Goal: Task Accomplishment & Management: Complete application form

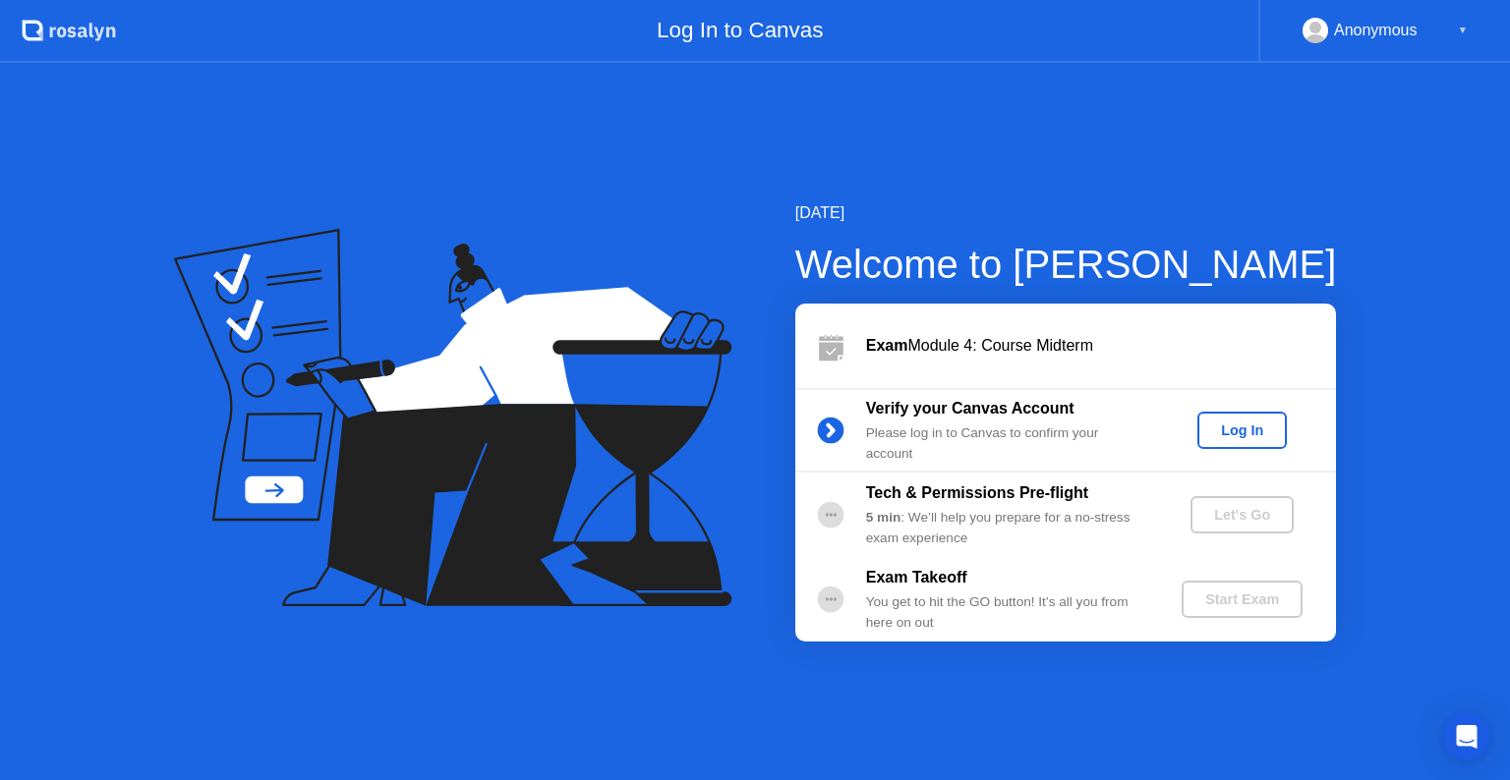
click at [1229, 426] on div "Log In" at bounding box center [1242, 431] width 74 height 16
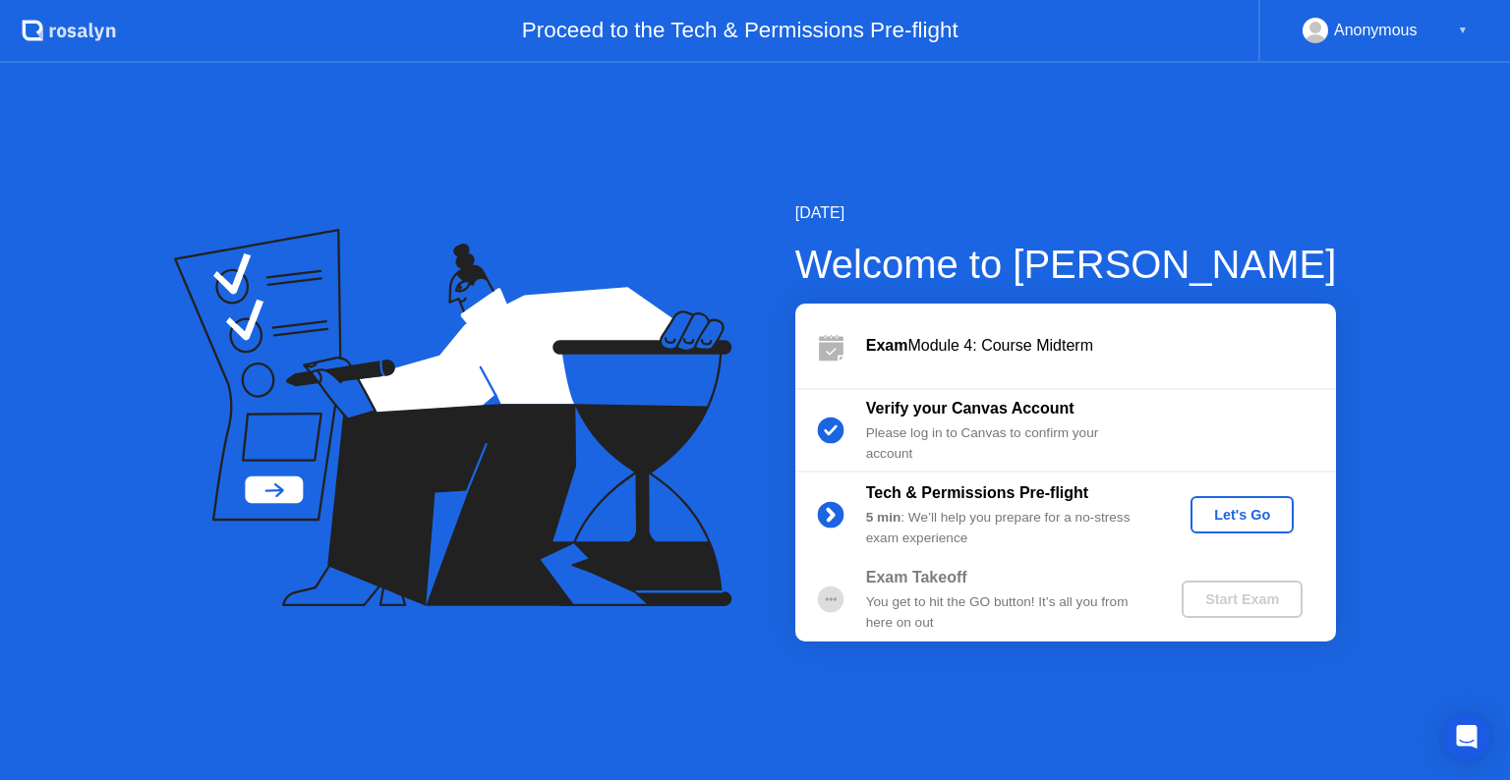
click at [1226, 522] on div "Let's Go" at bounding box center [1241, 515] width 87 height 16
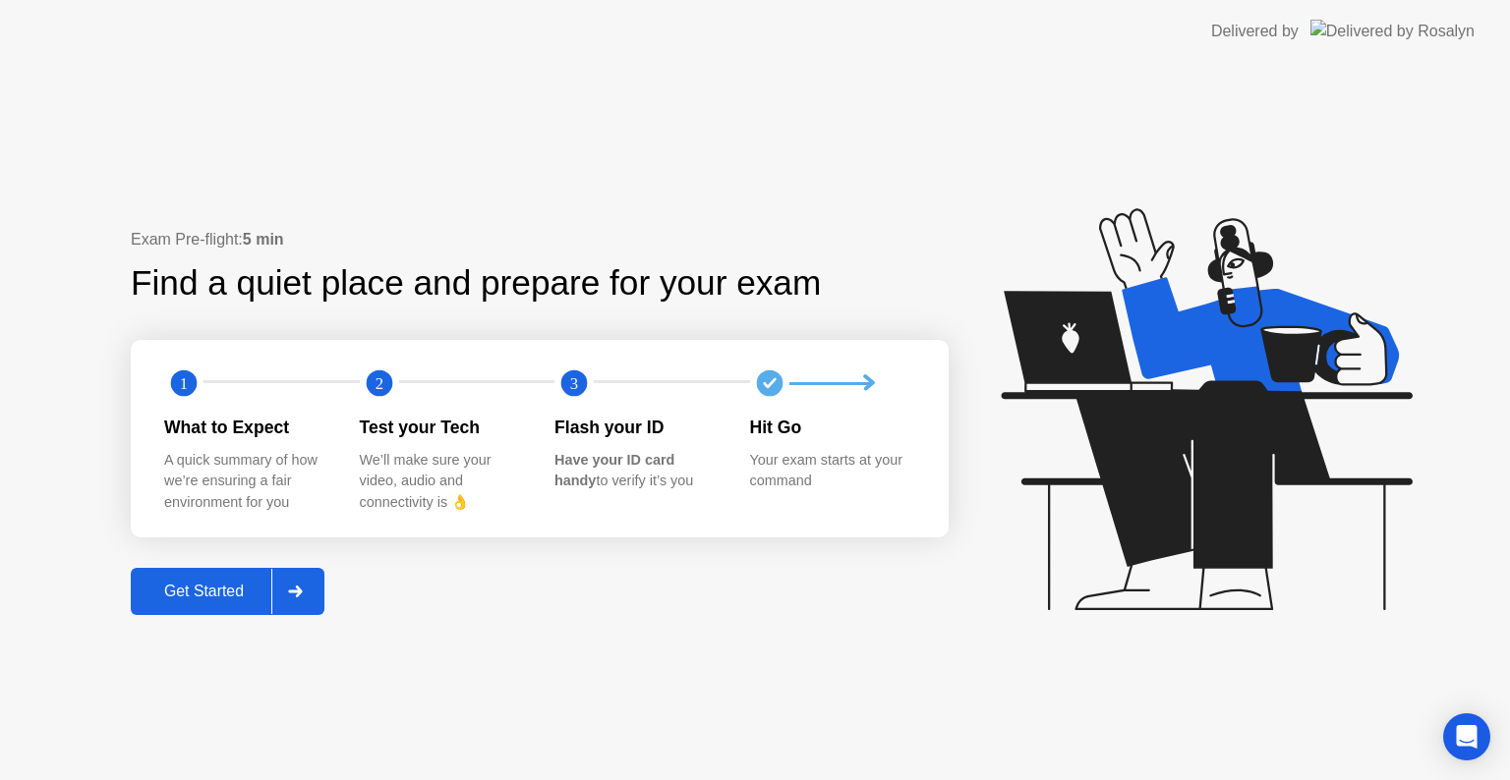
click at [304, 599] on div at bounding box center [294, 591] width 47 height 45
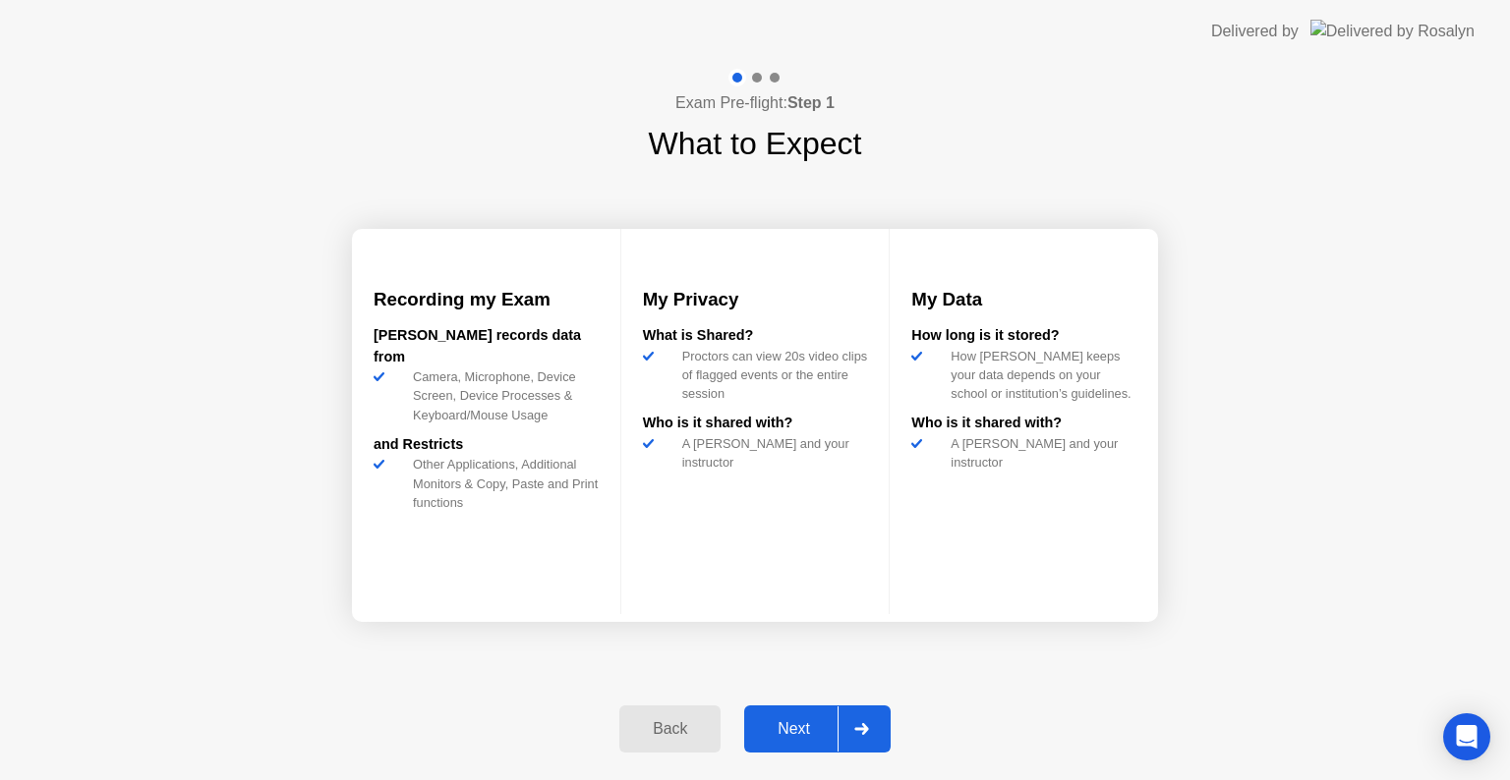
click at [843, 738] on div at bounding box center [860, 729] width 47 height 45
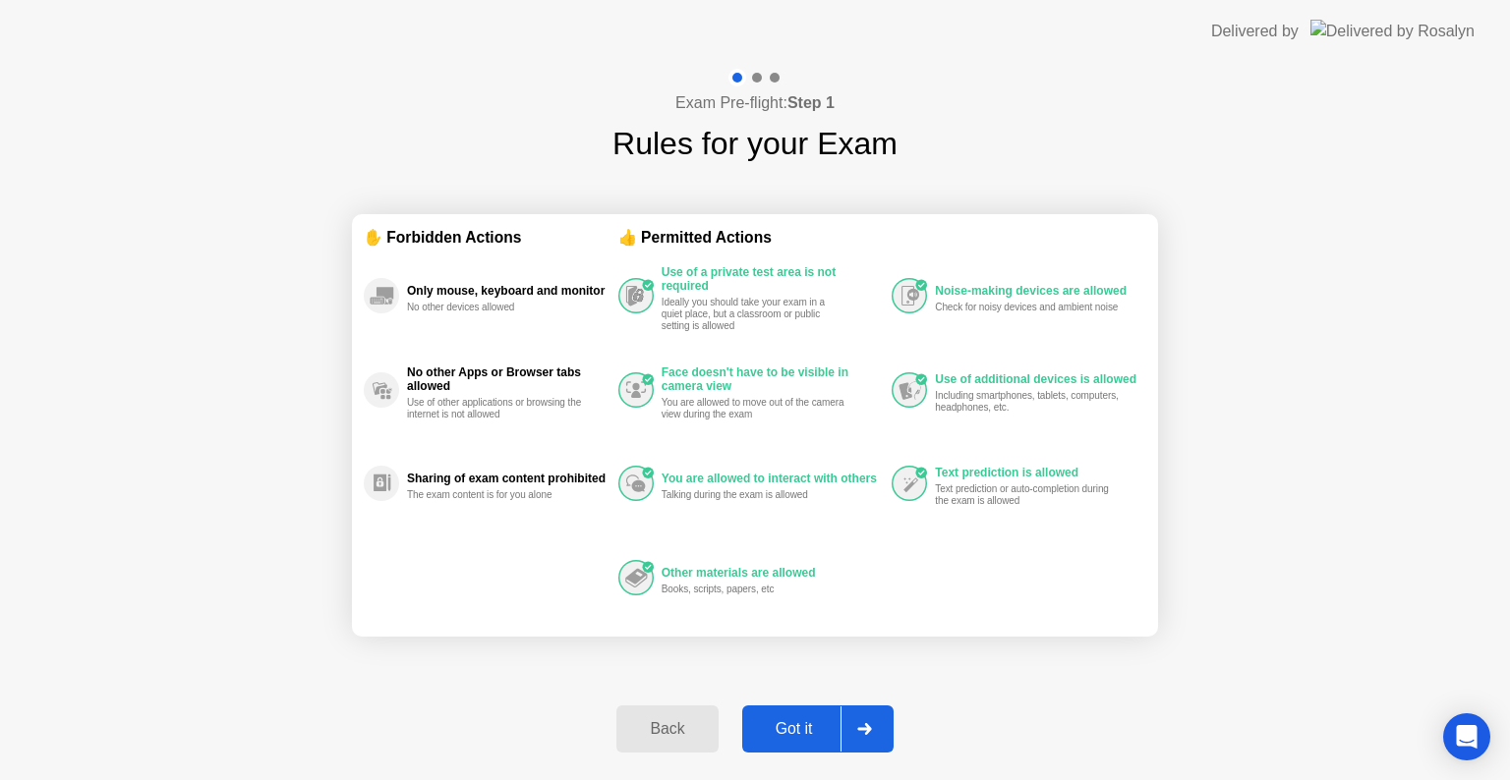
click at [843, 738] on div at bounding box center [863, 729] width 47 height 45
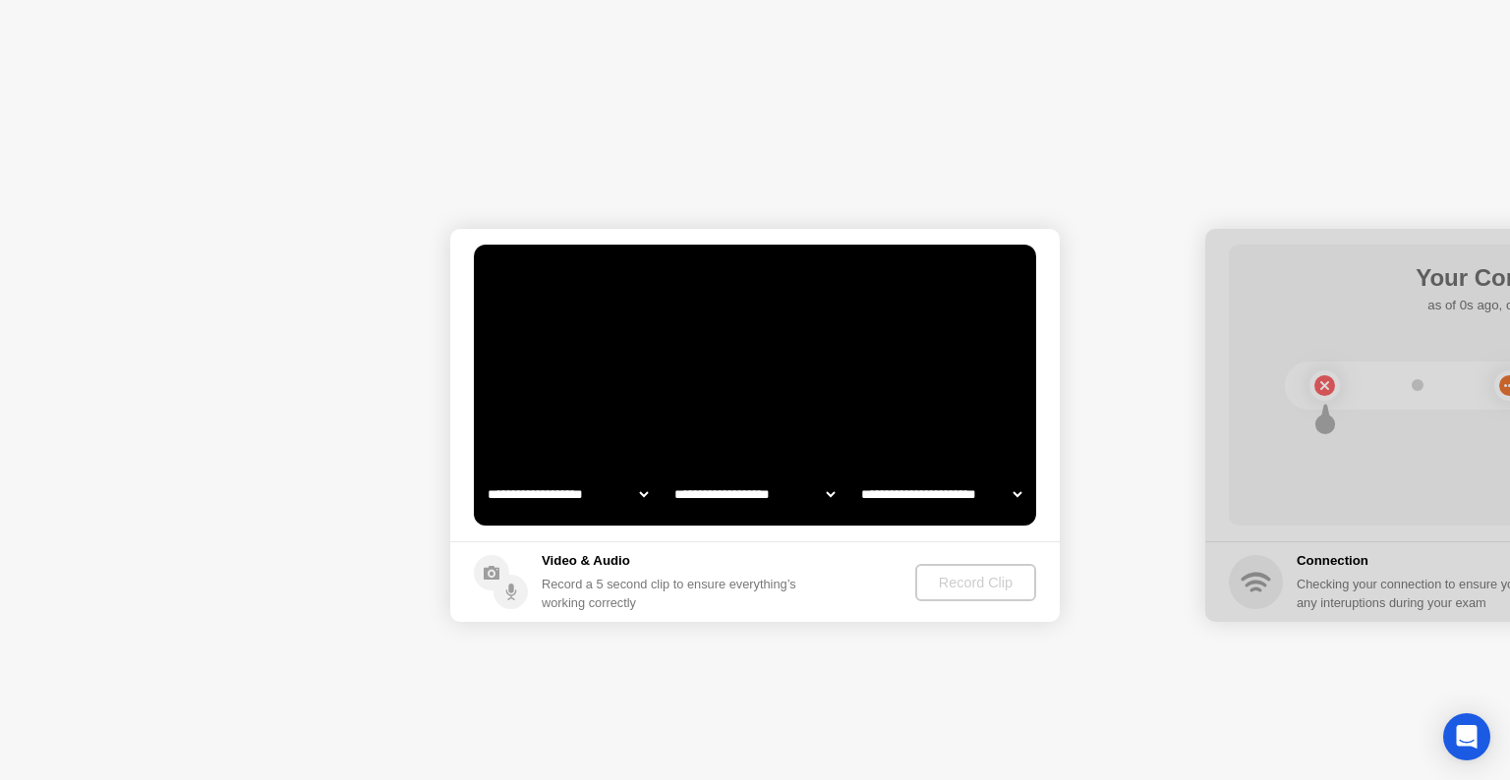
select select "**********"
select select "*******"
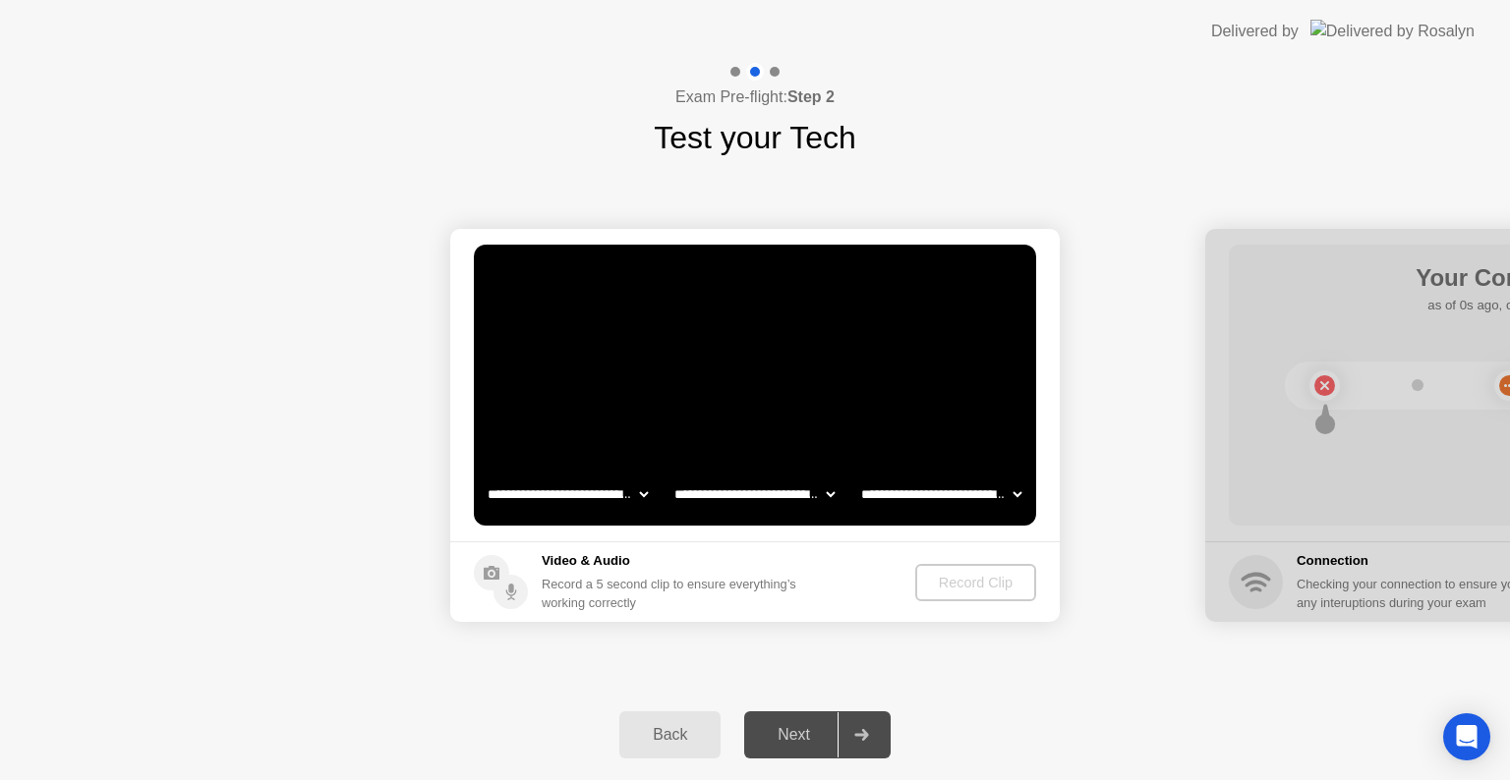
click at [843, 738] on div at bounding box center [860, 735] width 47 height 45
click at [957, 582] on div "Record Clip" at bounding box center [976, 583] width 105 height 16
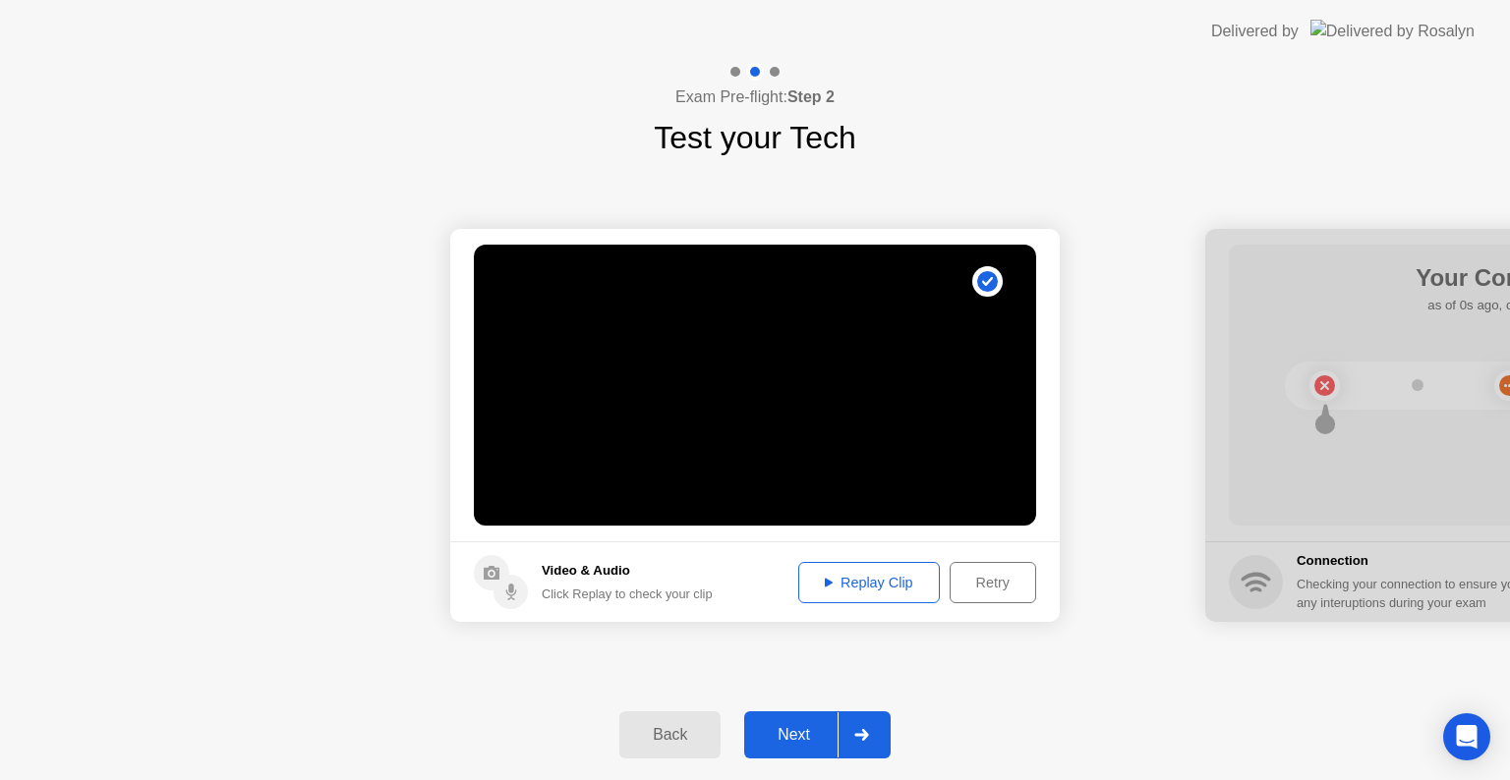
click at [869, 741] on div at bounding box center [860, 735] width 47 height 45
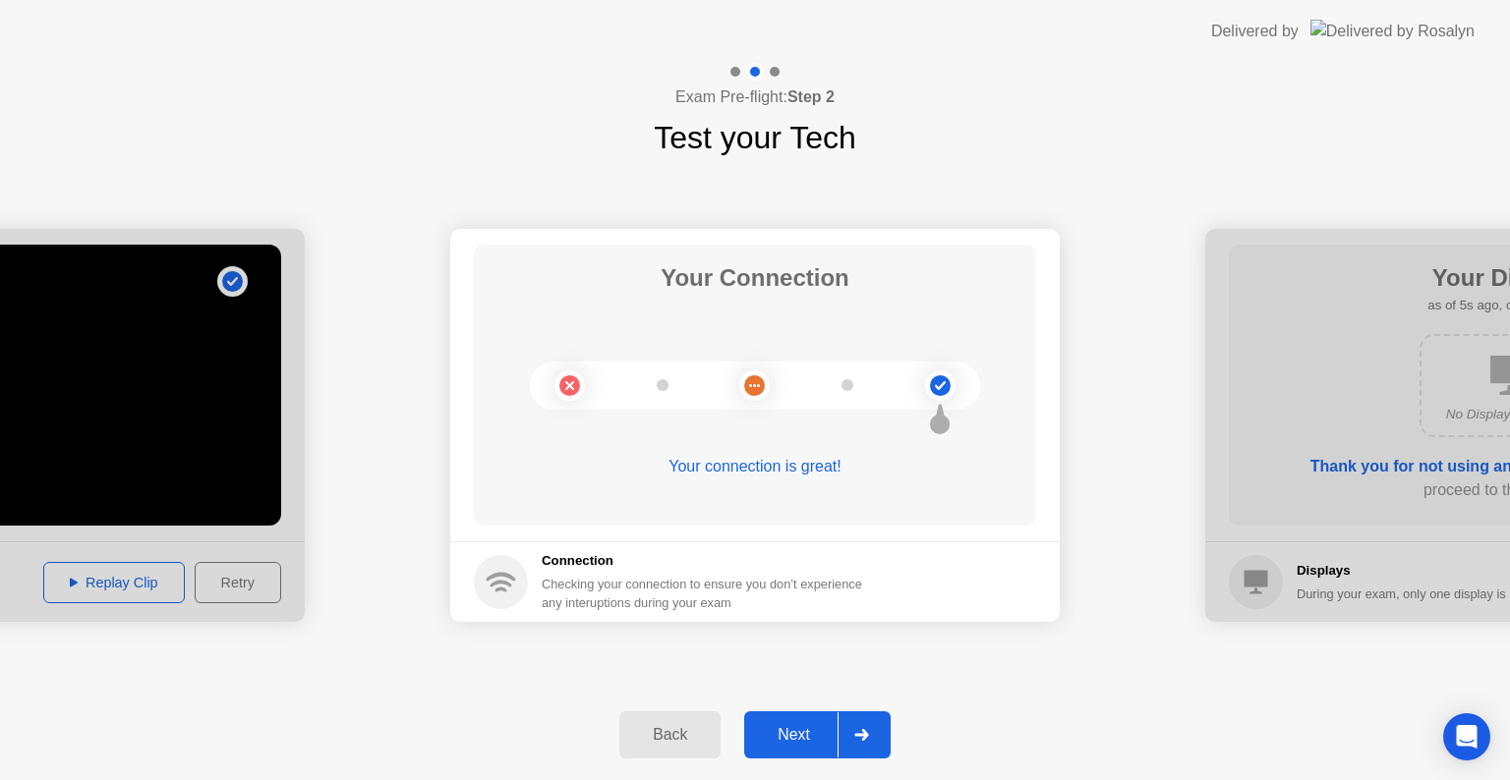
click at [869, 741] on div at bounding box center [860, 735] width 47 height 45
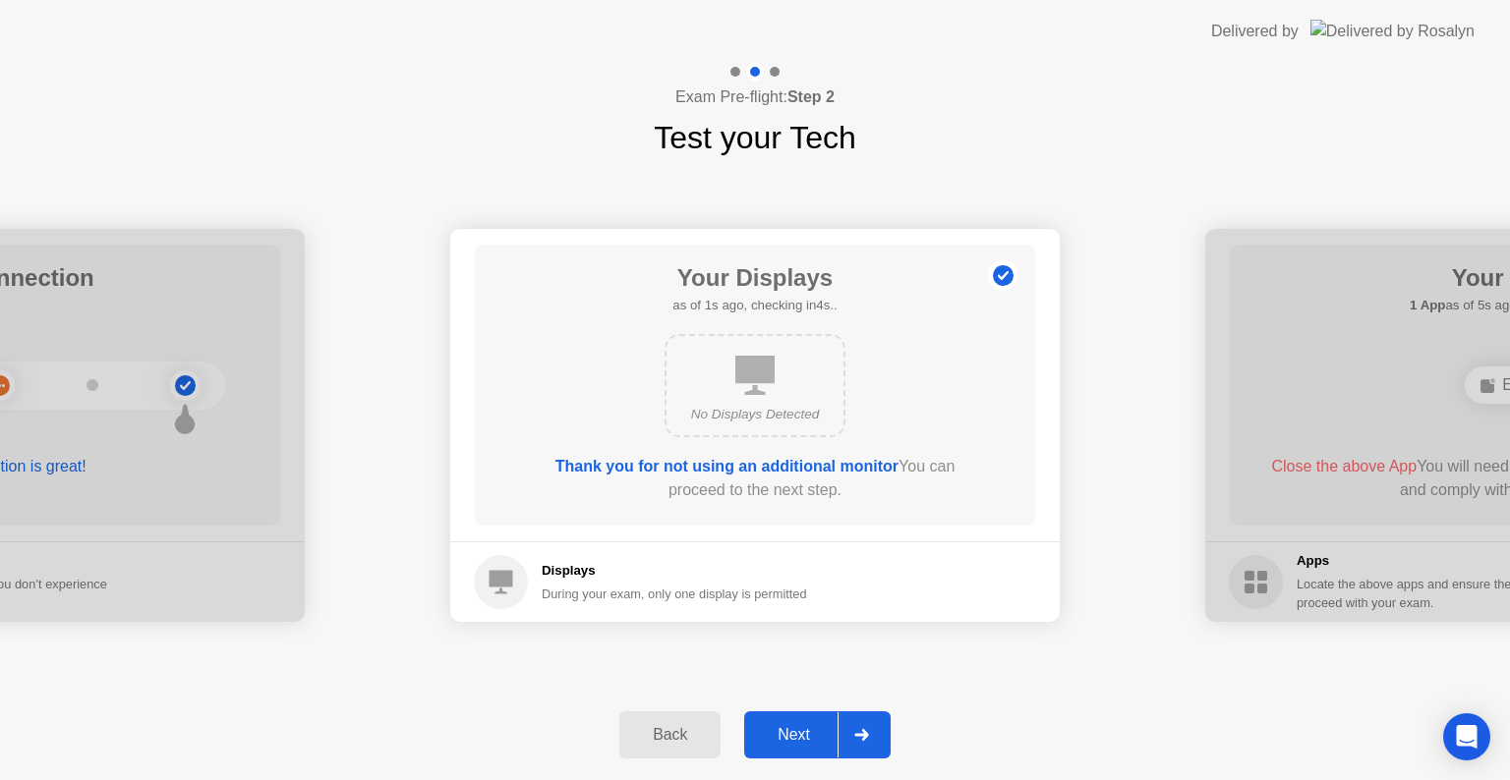
click at [869, 741] on div at bounding box center [860, 735] width 47 height 45
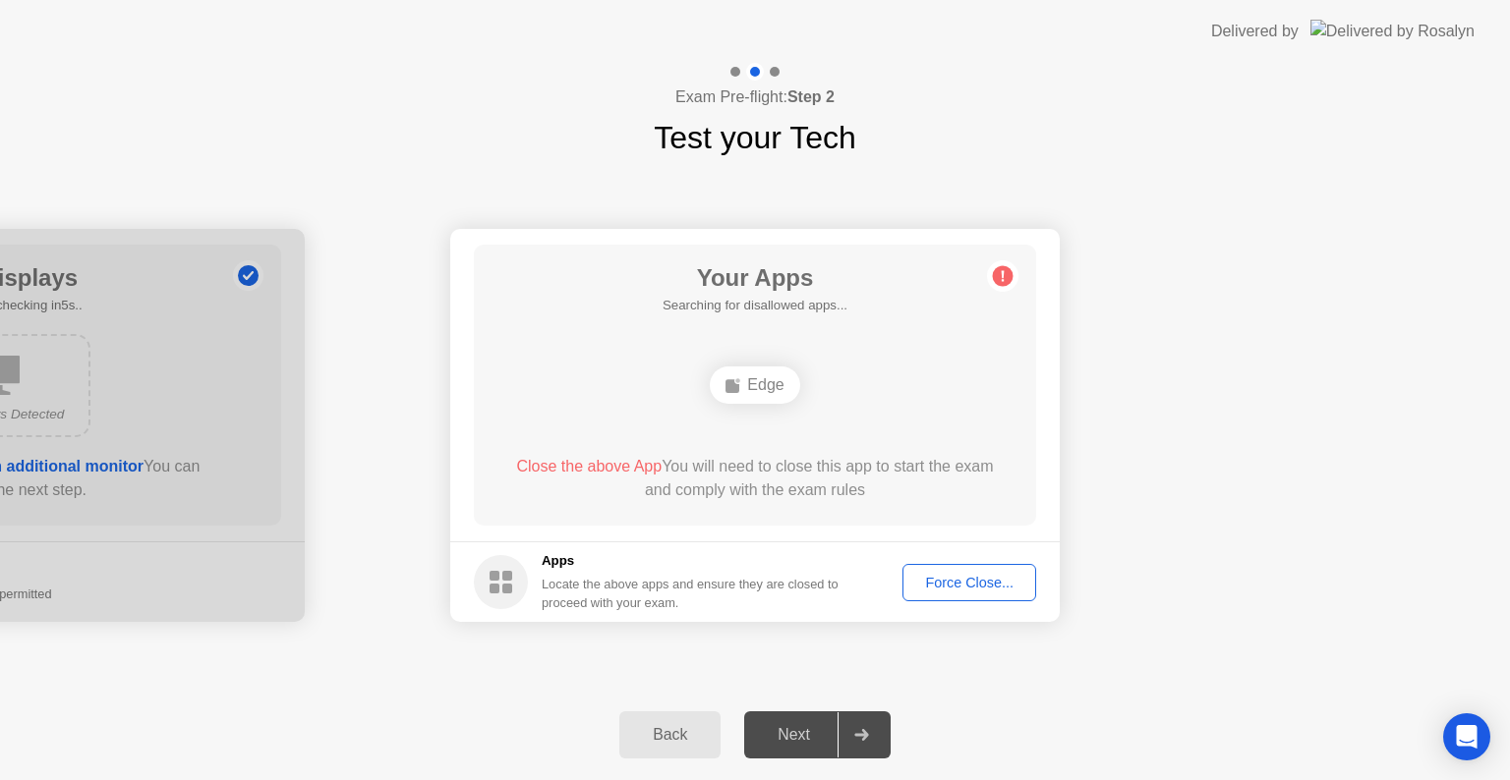
click at [1003, 275] on icon at bounding box center [1003, 276] width 3 height 11
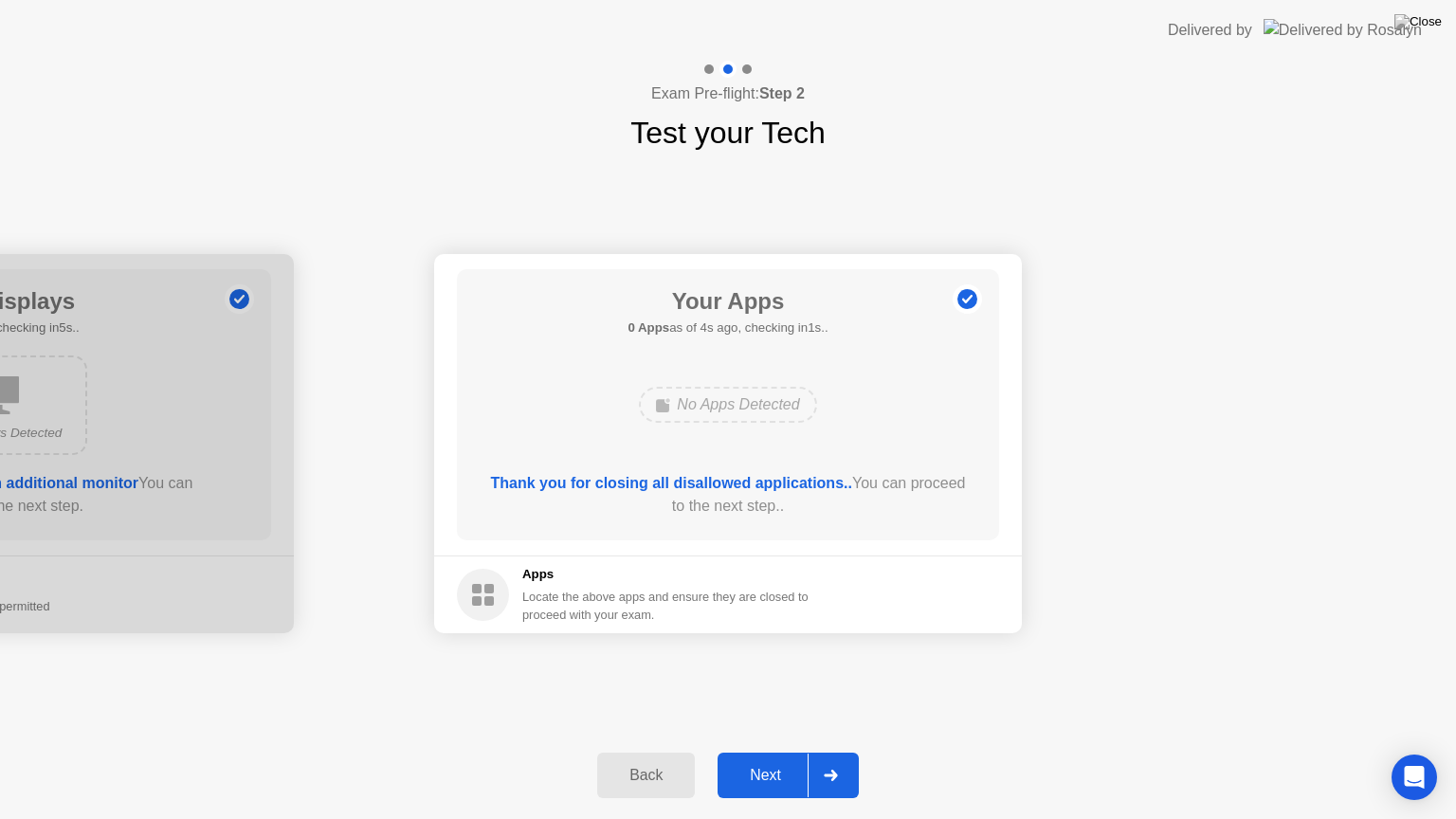
click at [834, 751] on icon at bounding box center [830, 776] width 13 height 12
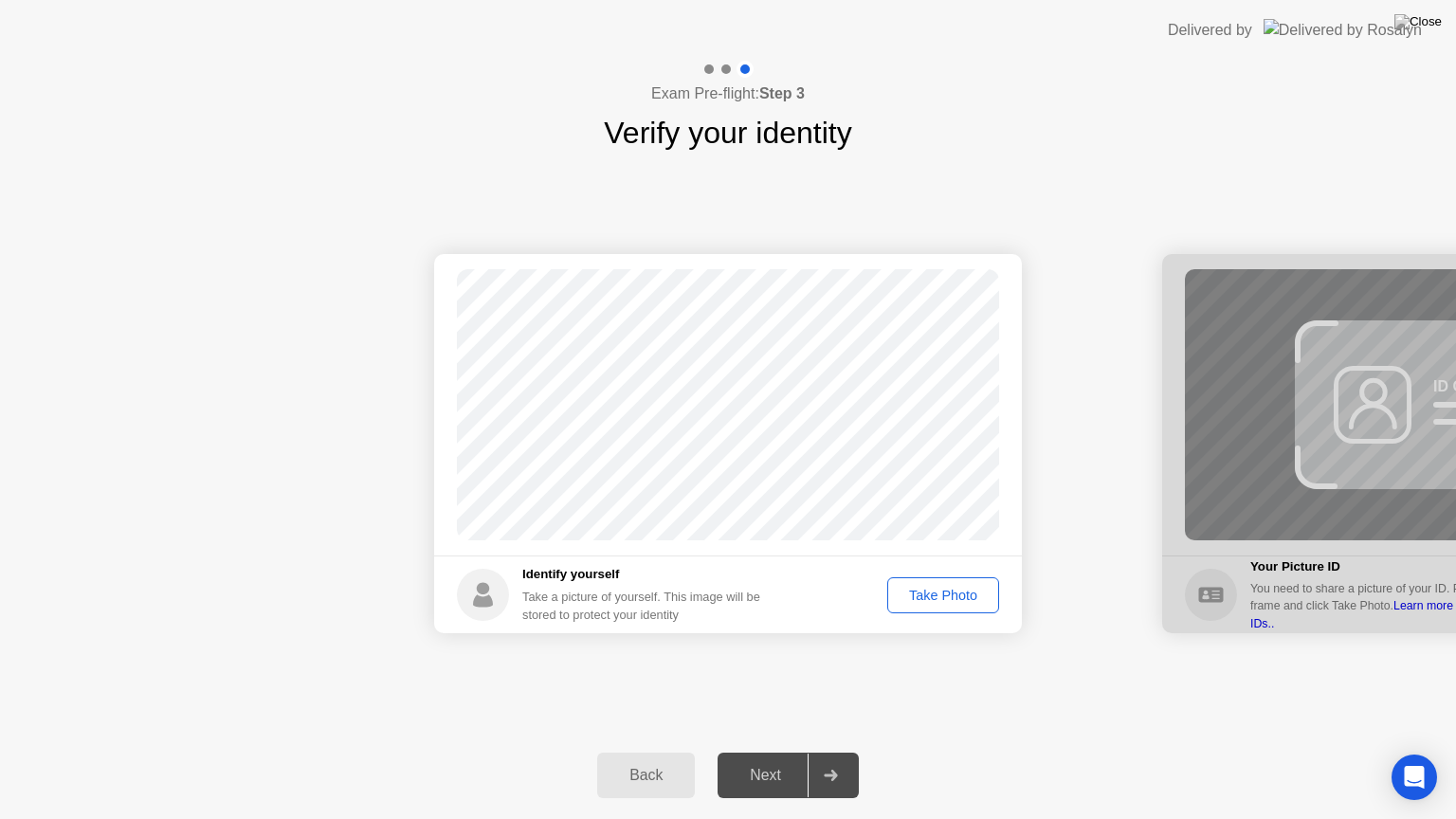
click at [956, 597] on div "Take Photo" at bounding box center [943, 595] width 98 height 15
click at [810, 751] on div at bounding box center [829, 775] width 45 height 43
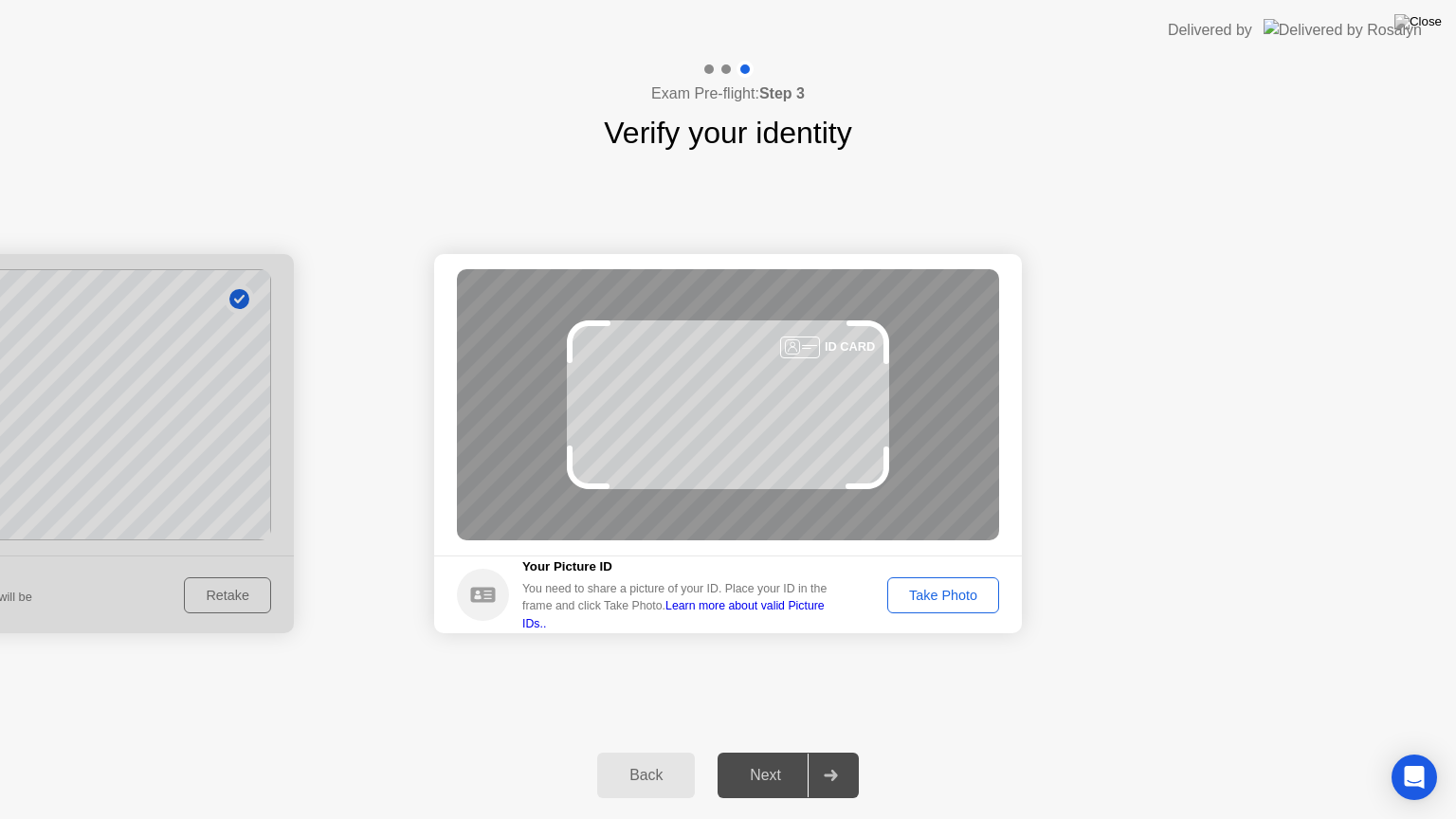
click at [936, 595] on div "Take Photo" at bounding box center [943, 595] width 98 height 15
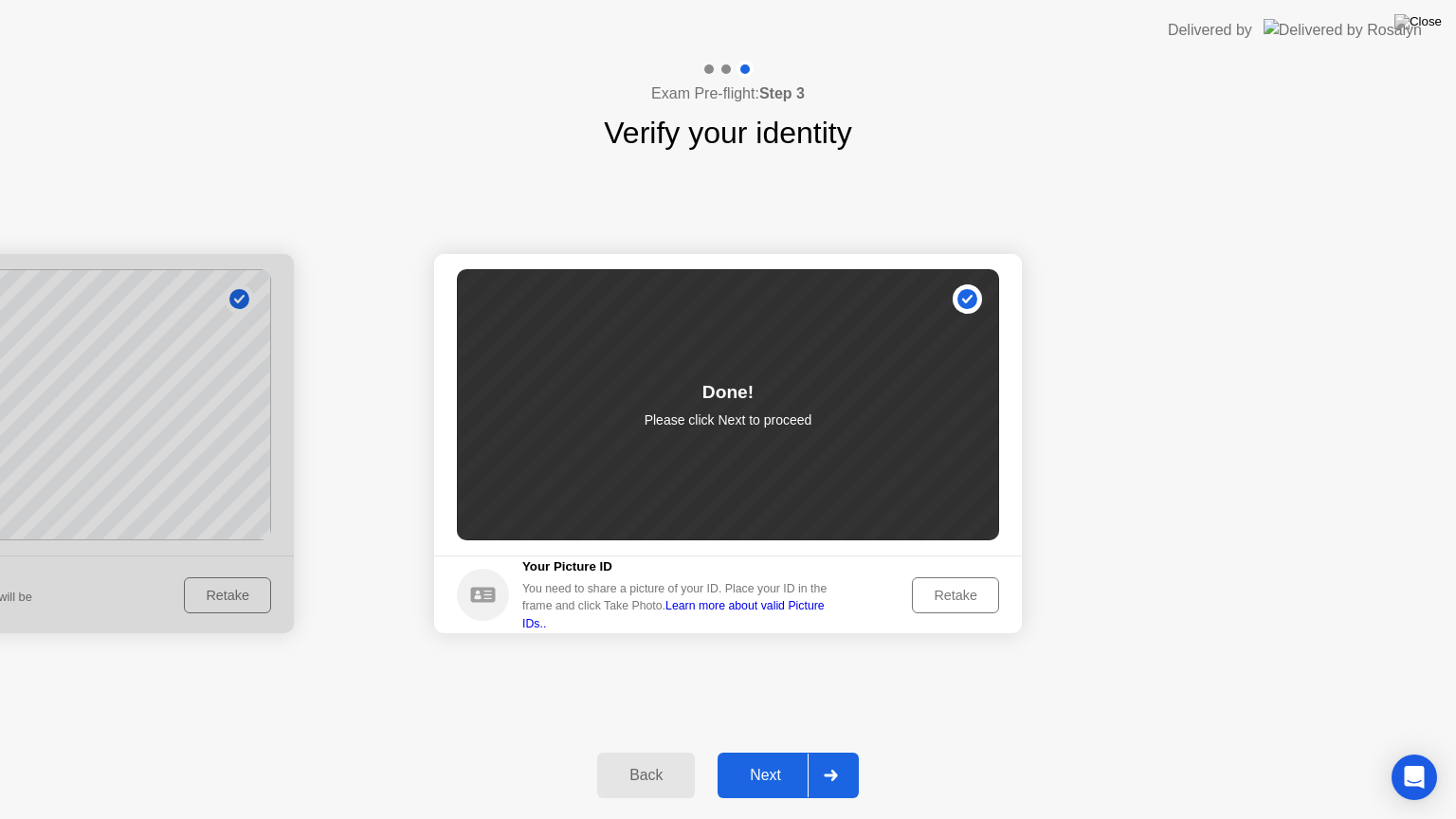
click at [828, 751] on div at bounding box center [829, 775] width 45 height 43
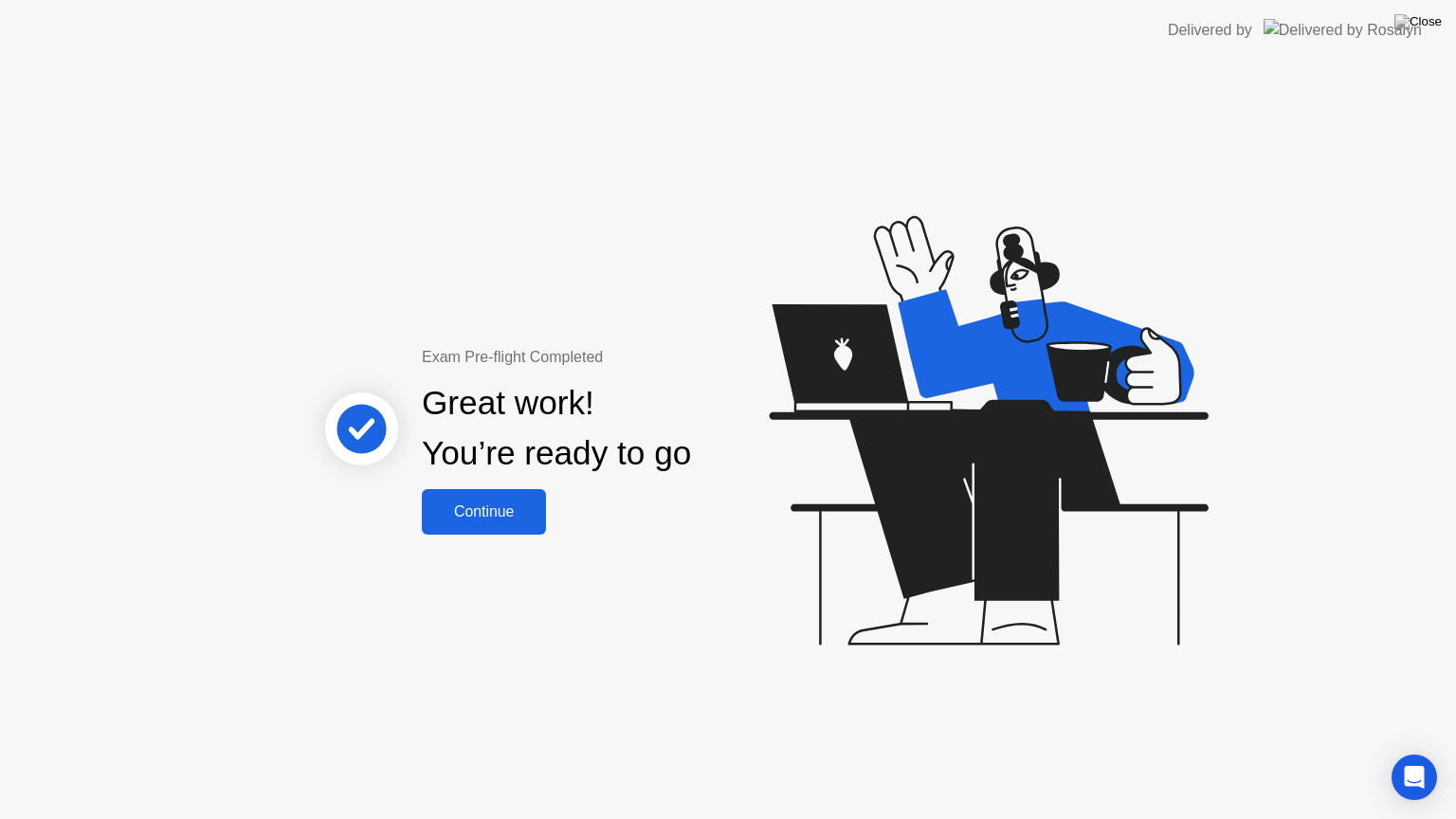
click at [483, 520] on div "Continue" at bounding box center [483, 512] width 113 height 17
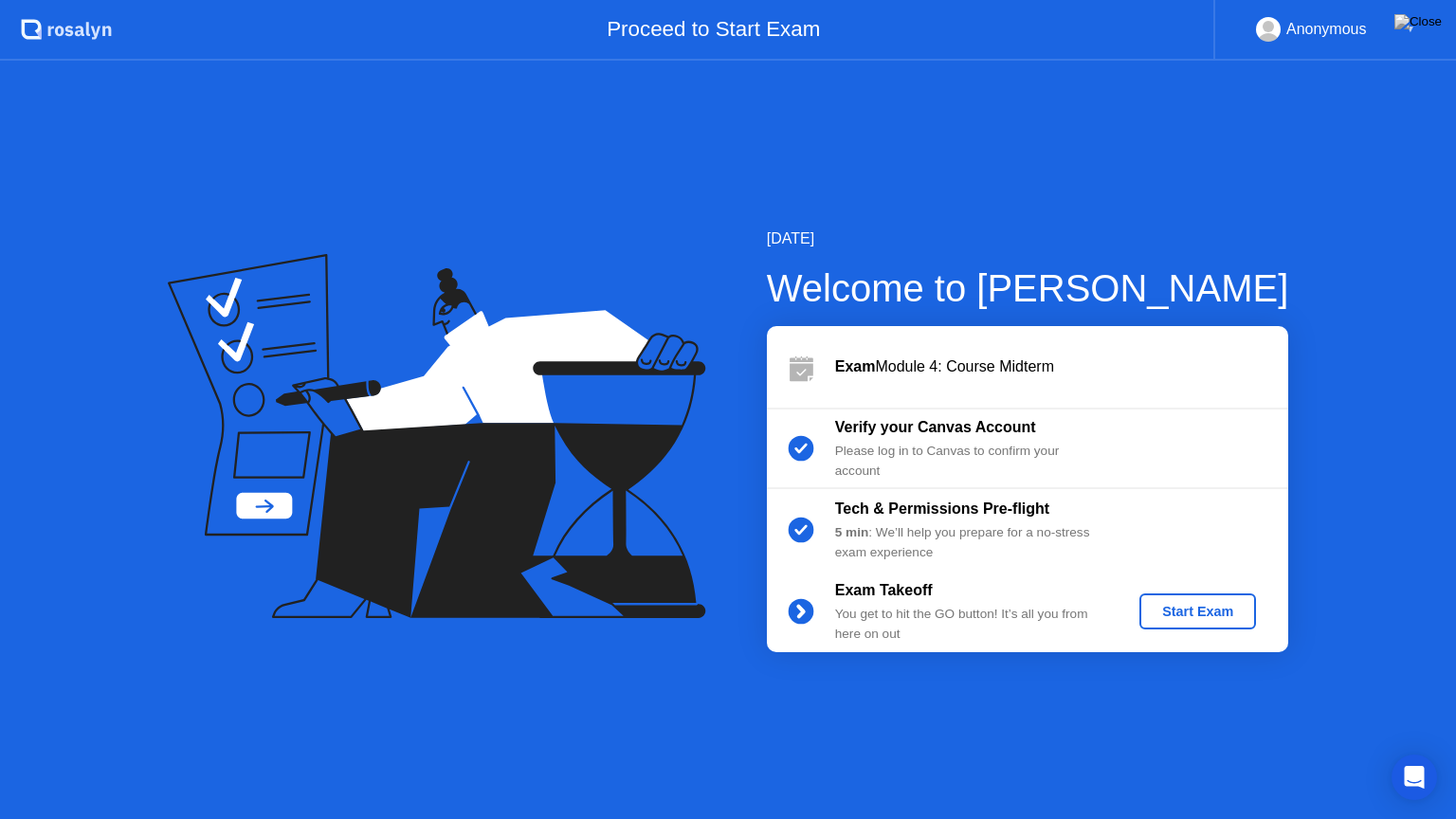
click at [1215, 618] on div "Start Exam" at bounding box center [1197, 612] width 101 height 15
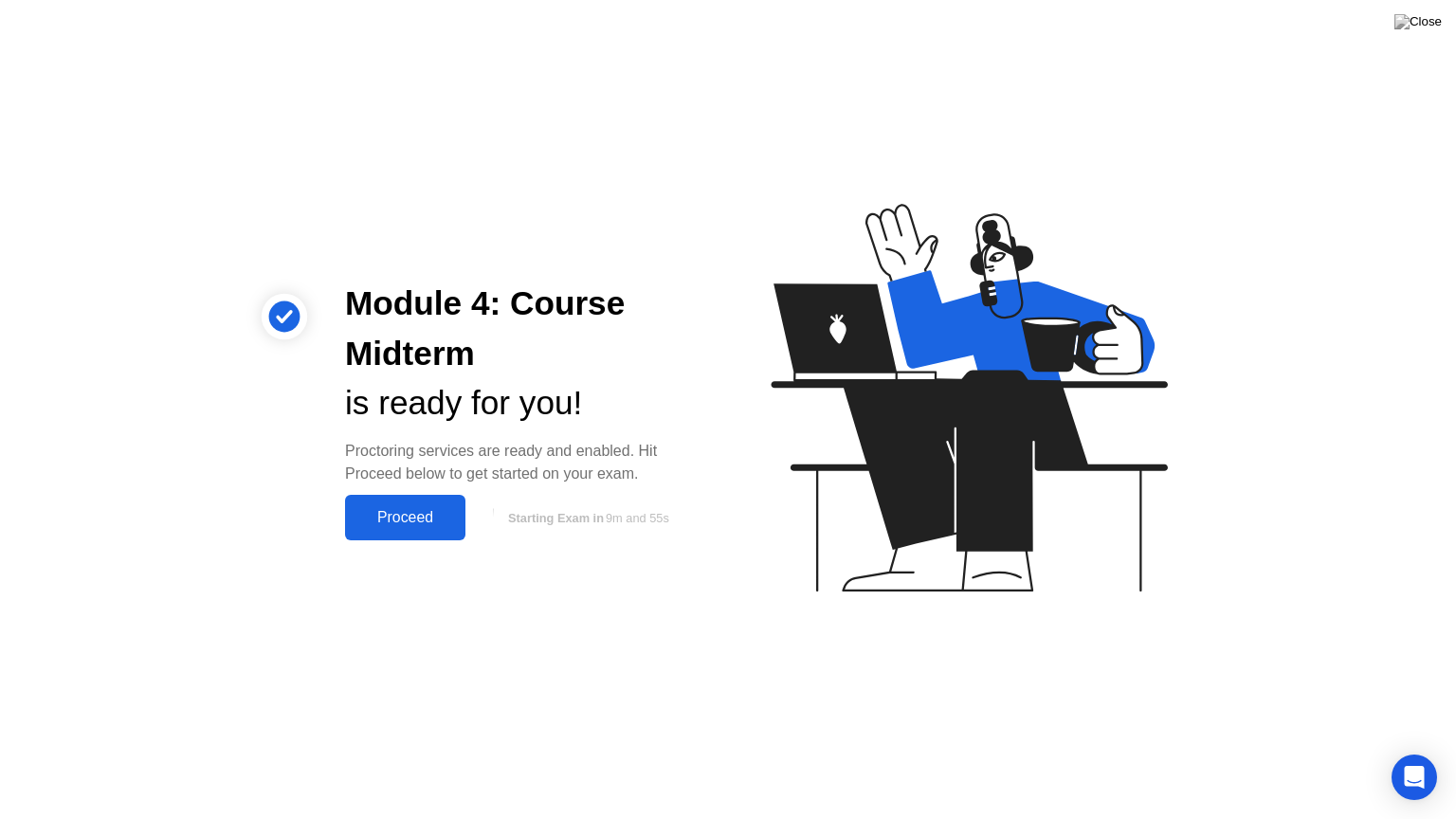
click at [432, 523] on div "Proceed" at bounding box center [405, 518] width 109 height 17
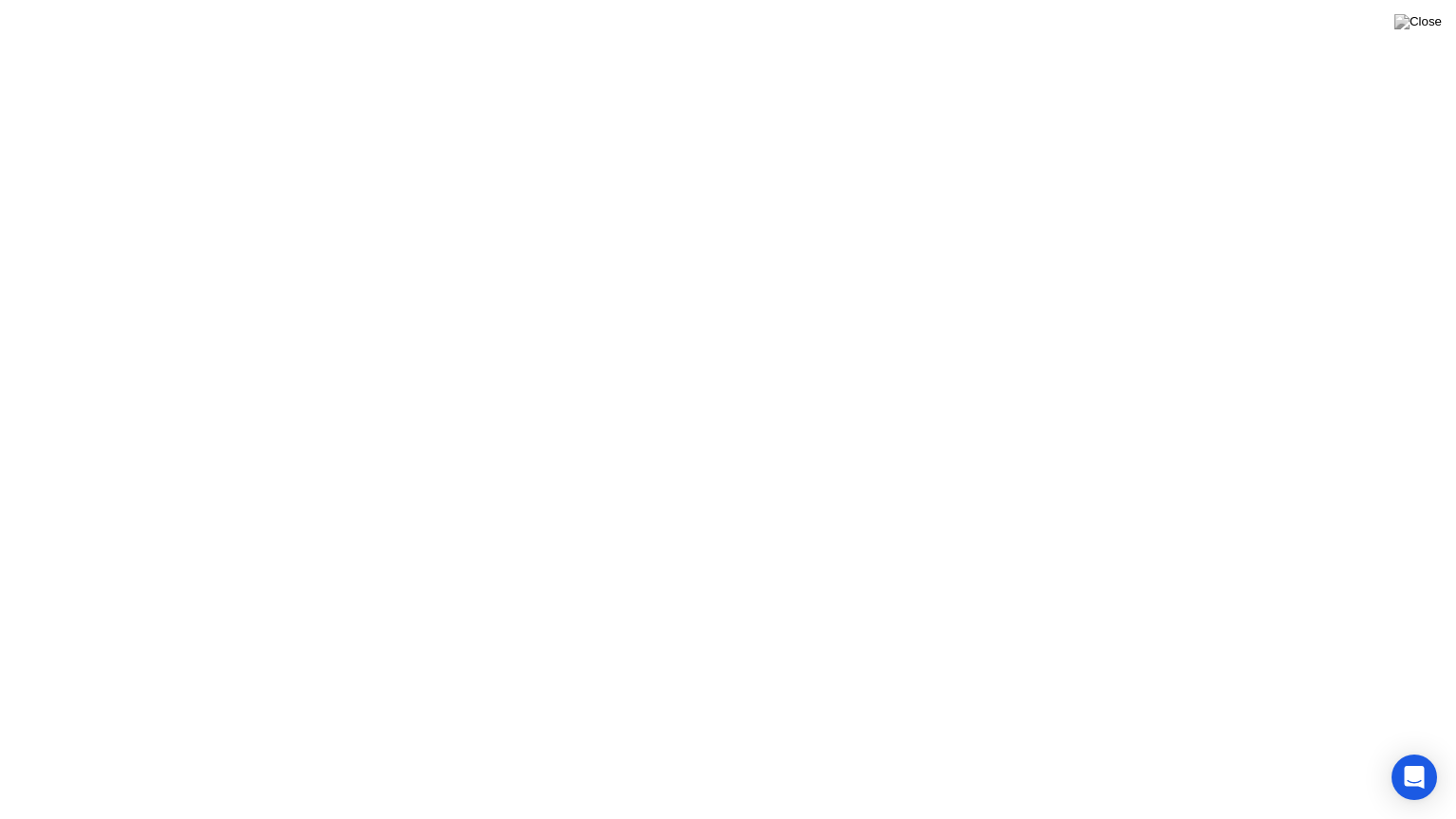
click div "Exam Rules"
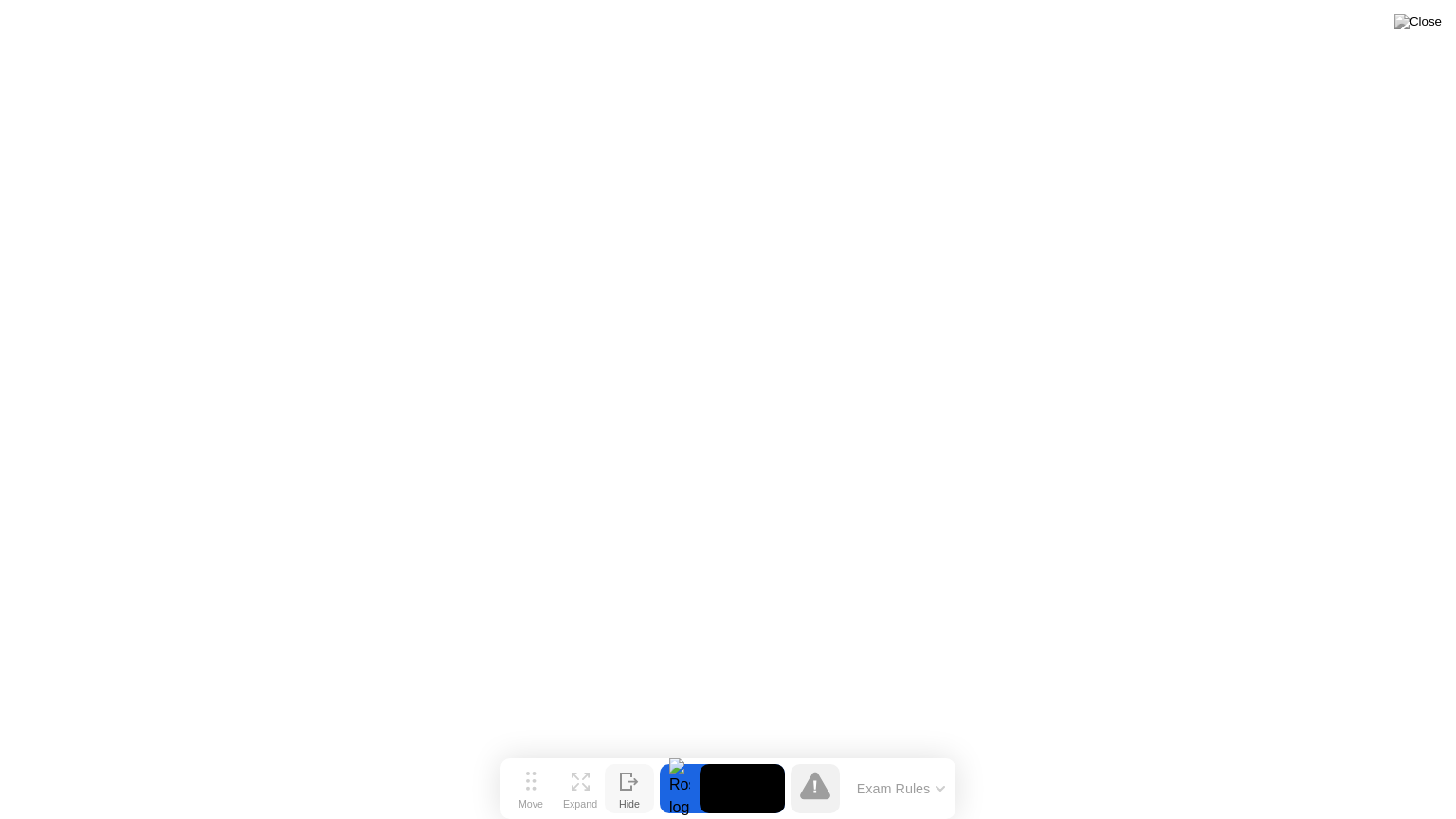
click at [614, 751] on button "Hide" at bounding box center [629, 788] width 49 height 49
